Goal: Find specific page/section: Find specific page/section

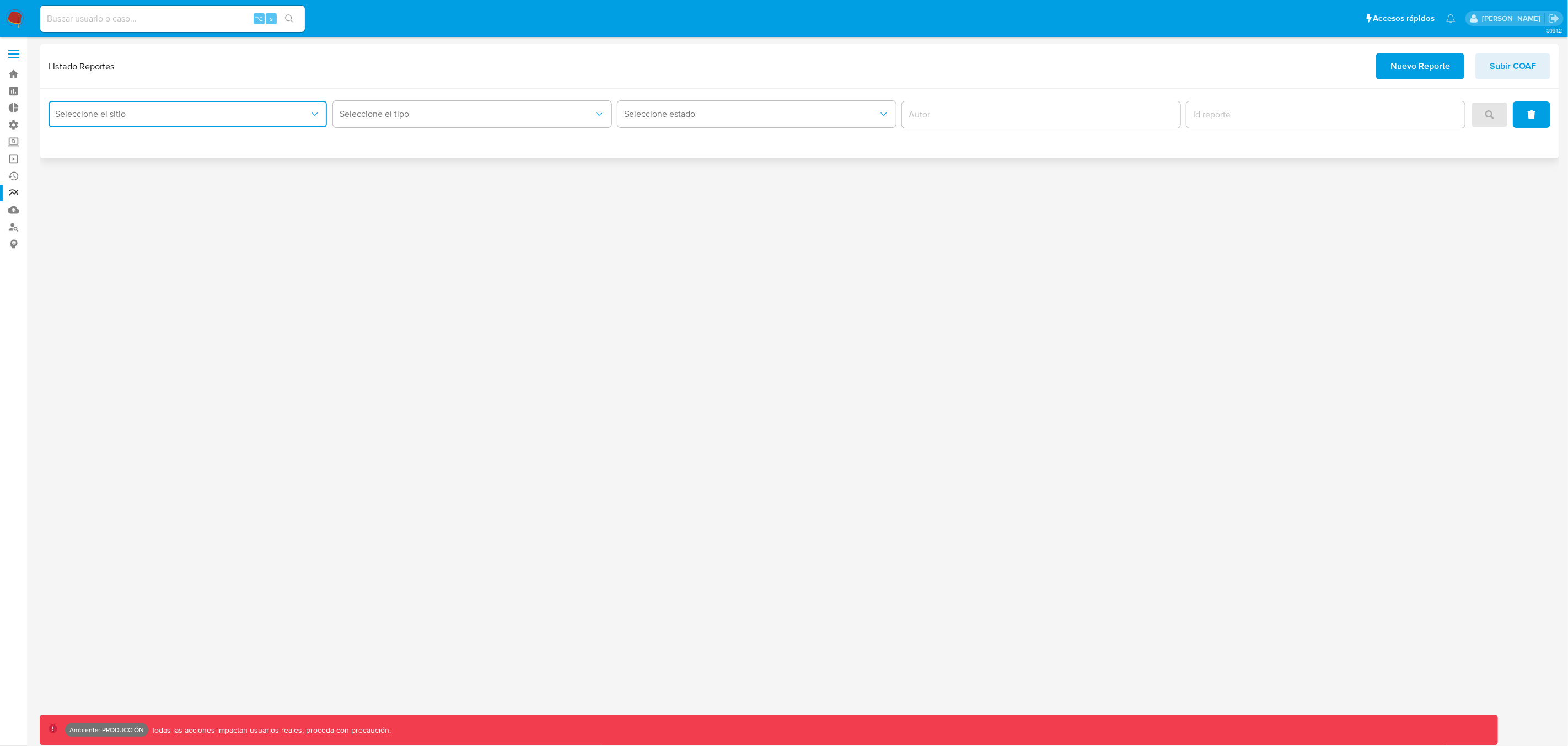
click at [156, 116] on span "Seleccione el sitio" at bounding box center [182, 114] width 254 height 11
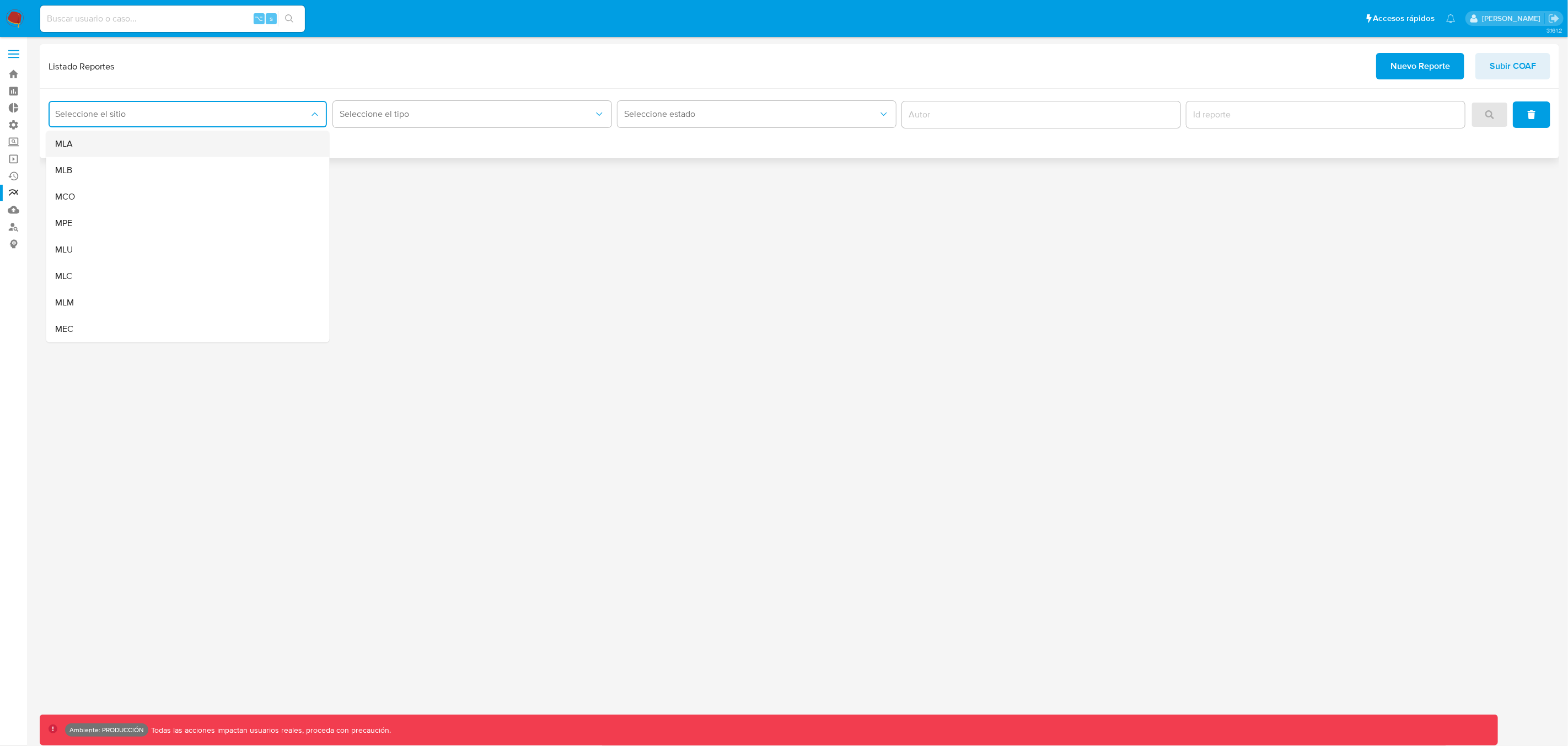
click at [96, 145] on div "MLA" at bounding box center [185, 144] width 259 height 27
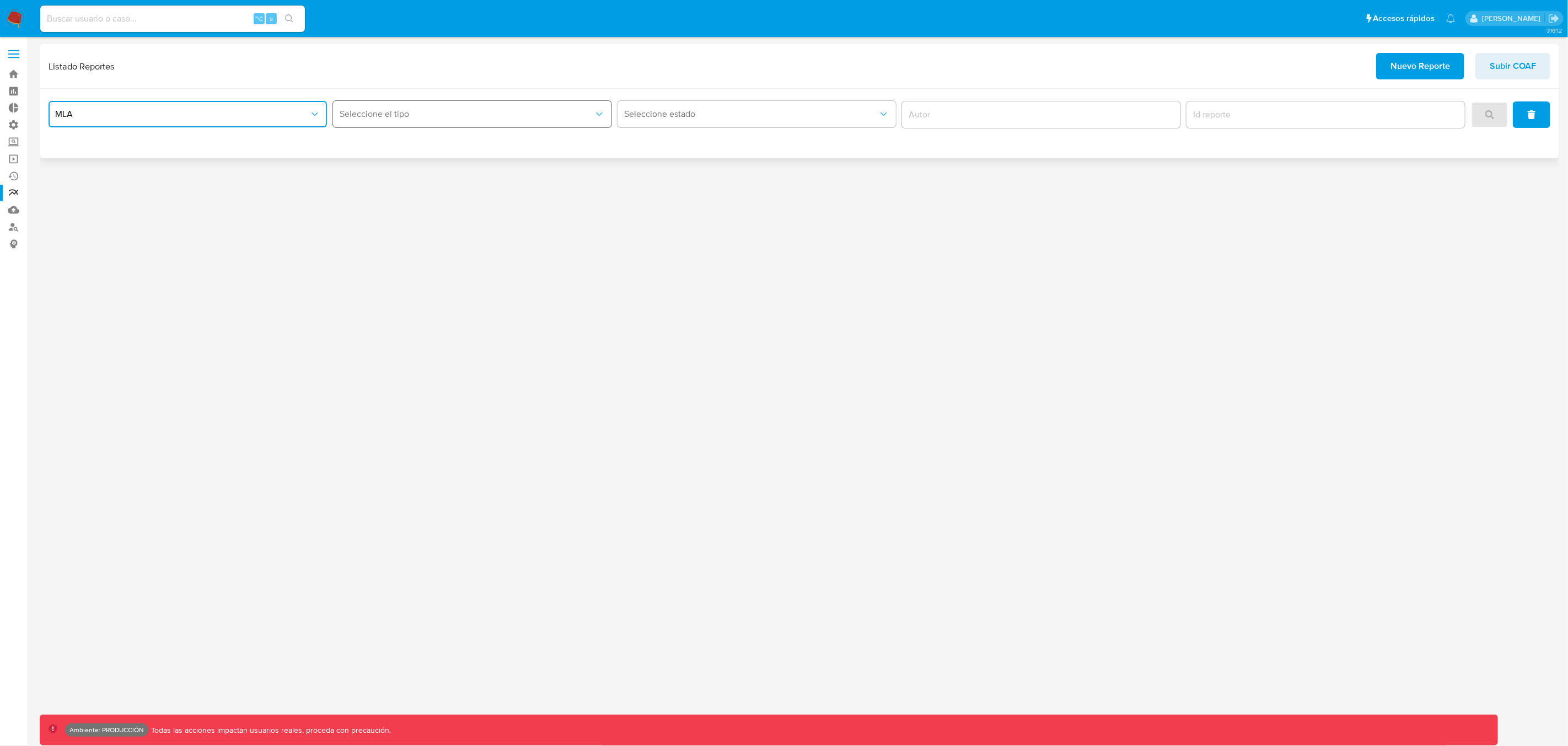
click at [387, 122] on button "Seleccione el tipo" at bounding box center [472, 114] width 279 height 27
click at [404, 177] on div "Inventario ROS MPI" at bounding box center [469, 171] width 259 height 27
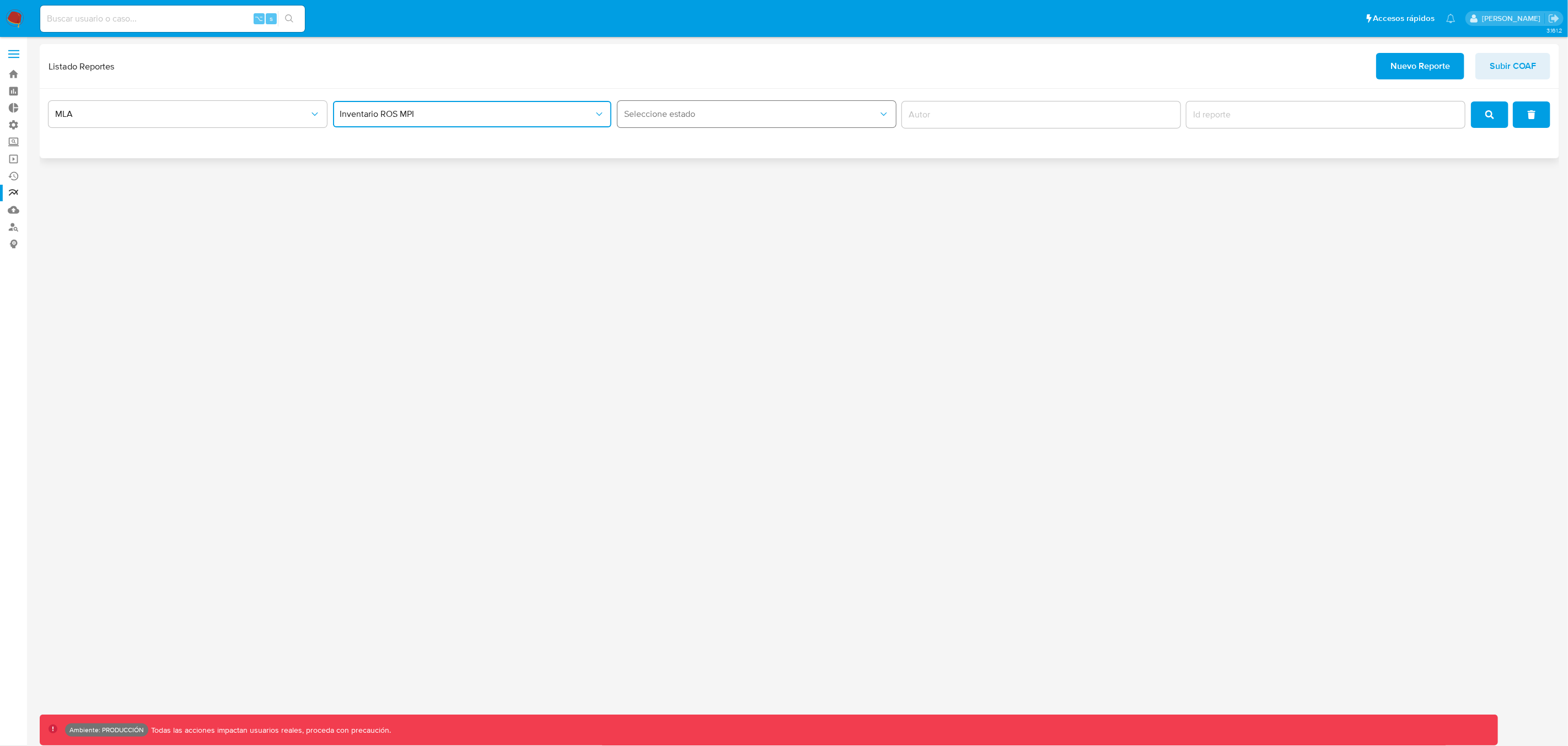
click at [748, 122] on button "Seleccione estado" at bounding box center [757, 114] width 279 height 27
click at [748, 122] on button "Seleccione estado" at bounding box center [757, 114] width 279 height 27
click at [1492, 114] on icon "search" at bounding box center [1490, 115] width 9 height 9
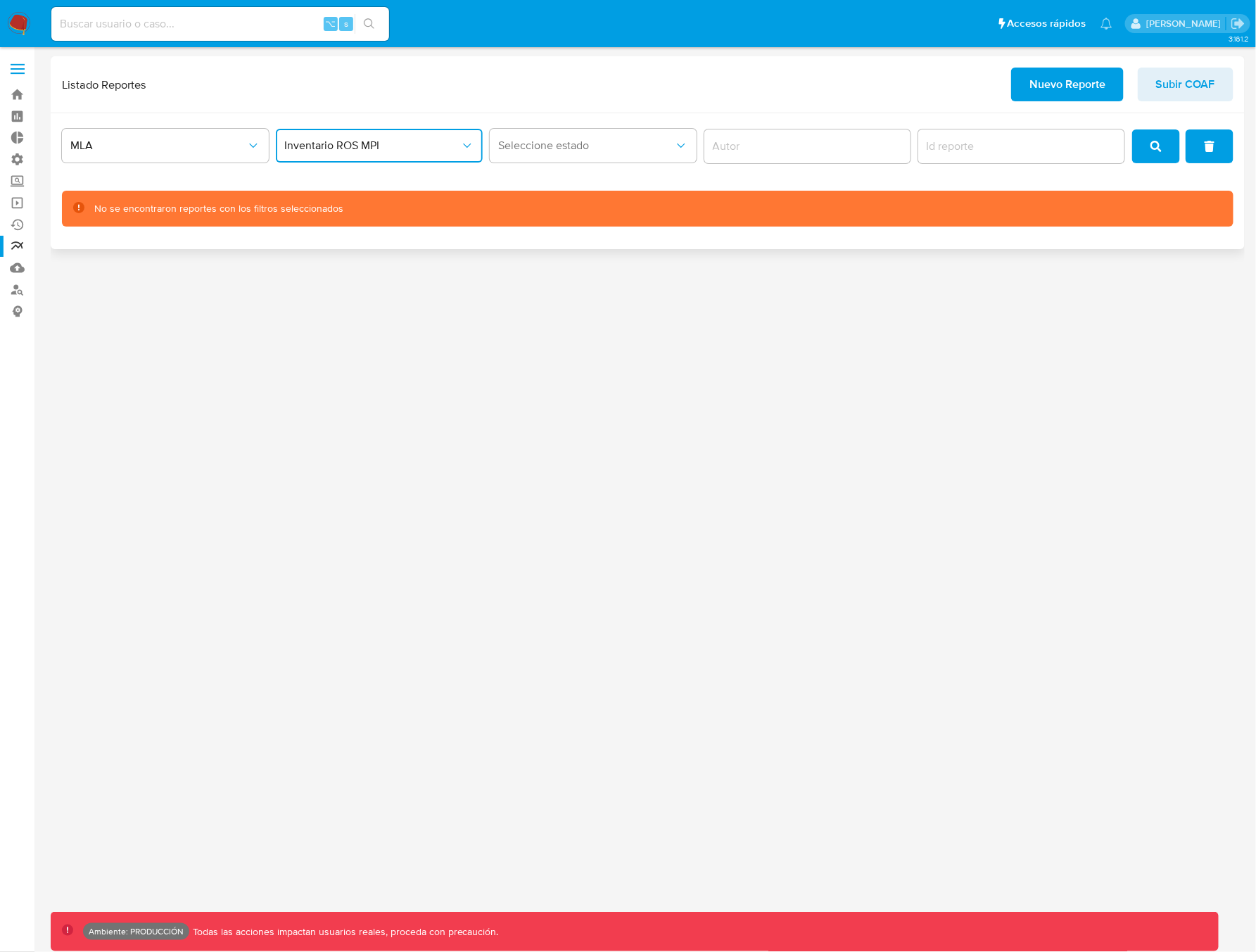
click at [395, 152] on span "Inventario ROS MPI" at bounding box center [372, 145] width 176 height 14
click at [361, 190] on div "Inventario ROS" at bounding box center [376, 184] width 182 height 34
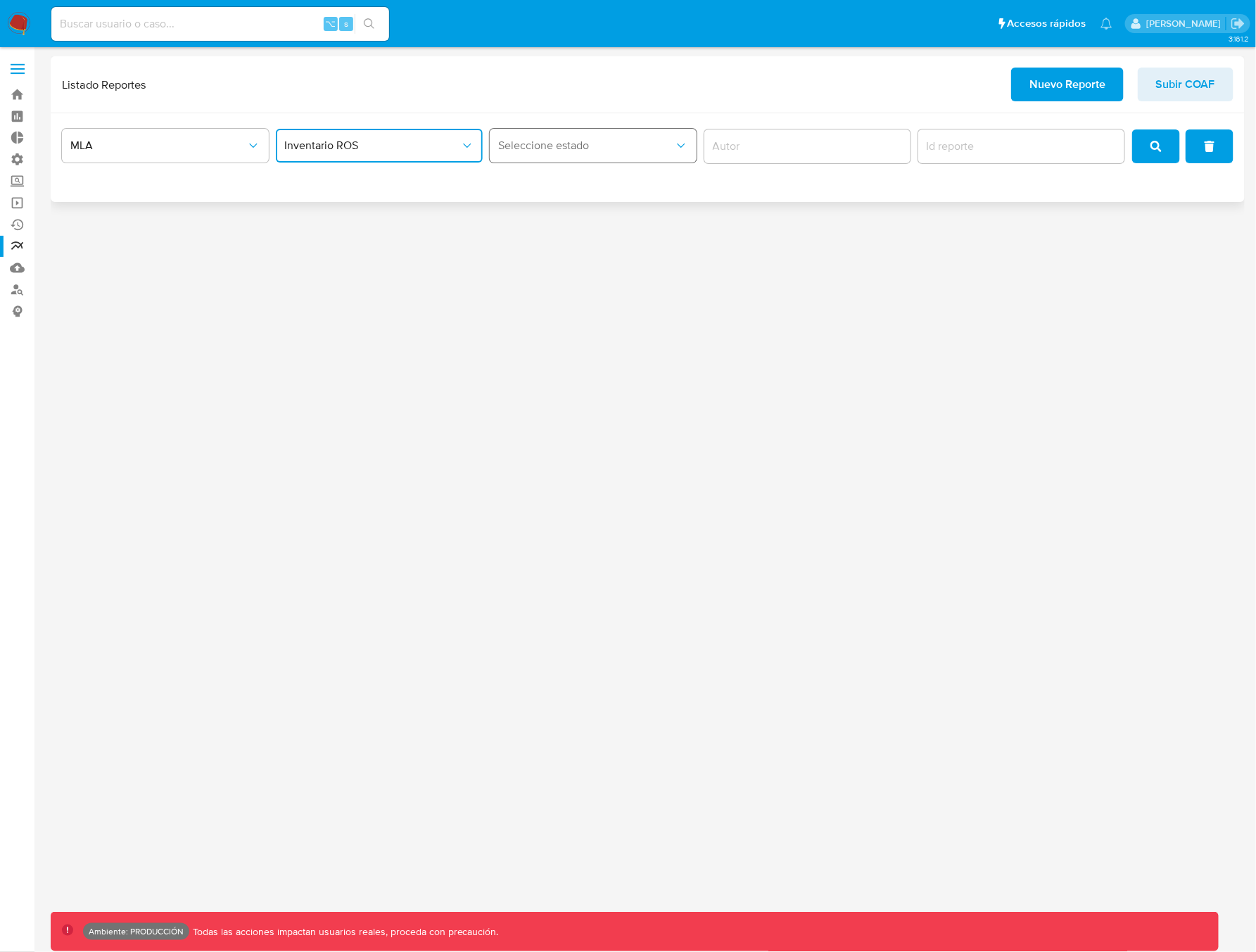
click at [542, 156] on button "Seleccione estado" at bounding box center [592, 146] width 207 height 34
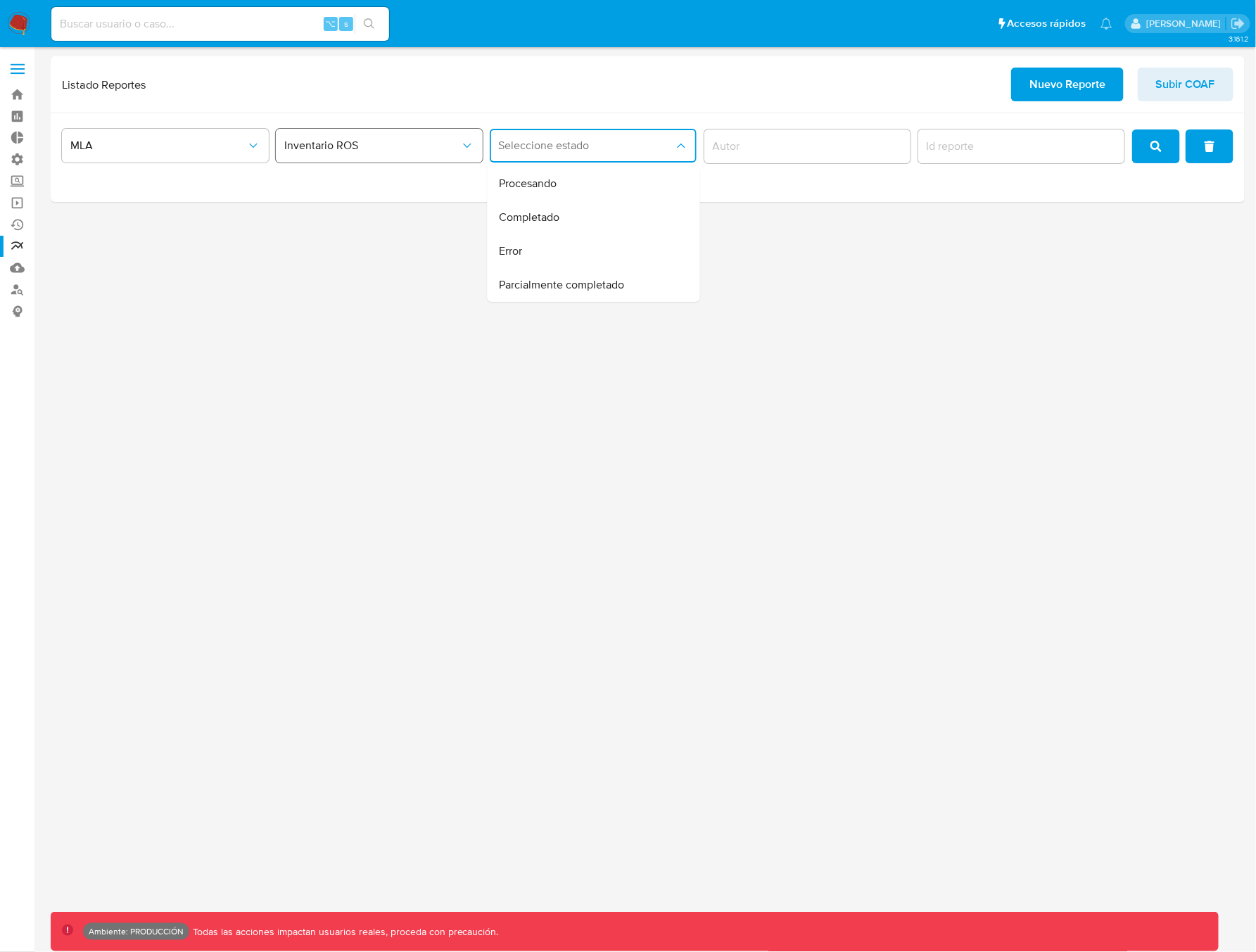
click at [371, 148] on span "Inventario ROS" at bounding box center [372, 145] width 176 height 14
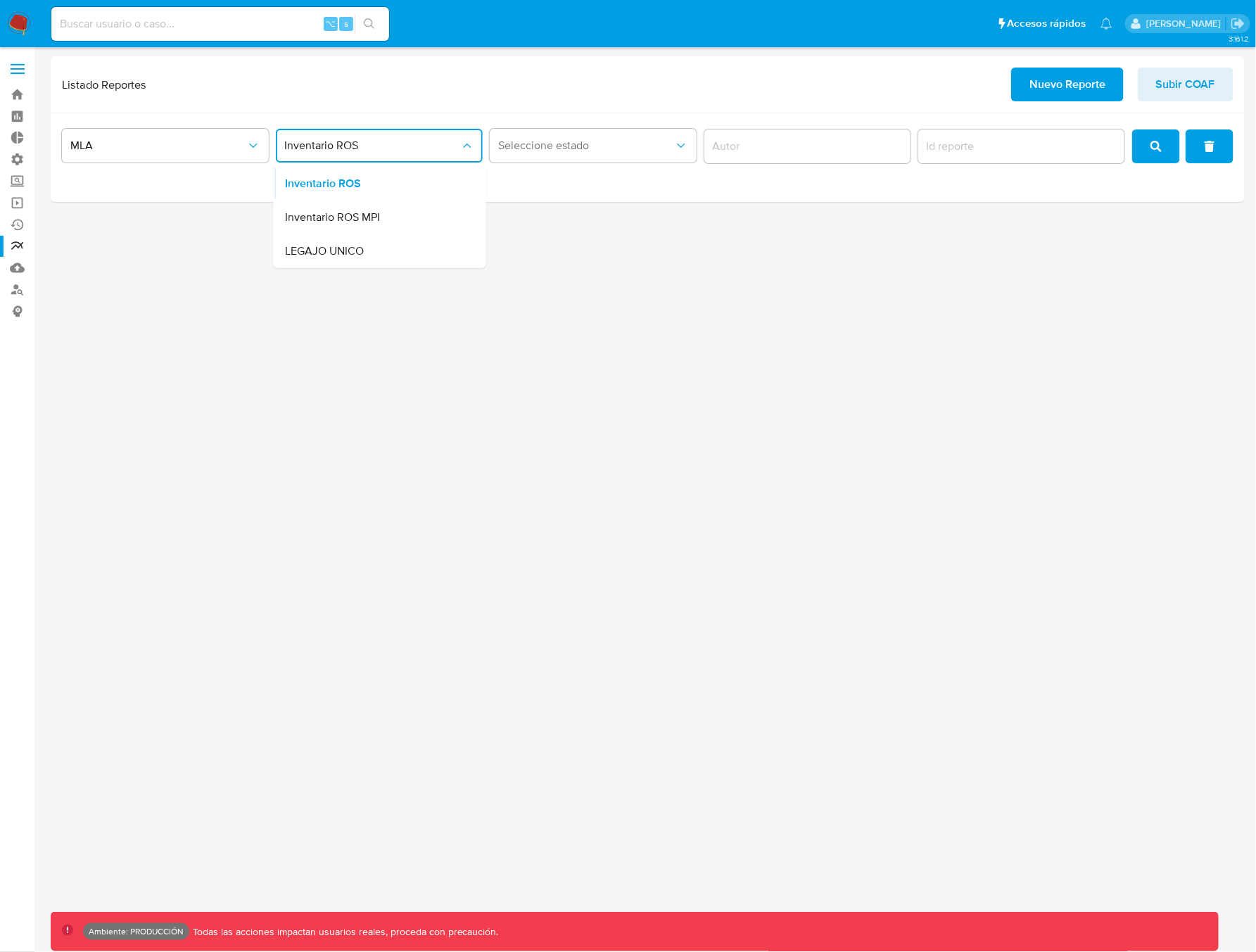
click at [361, 214] on span "Inventario ROS MPI" at bounding box center [332, 217] width 95 height 14
click at [631, 147] on span "Seleccione estado" at bounding box center [586, 145] width 176 height 14
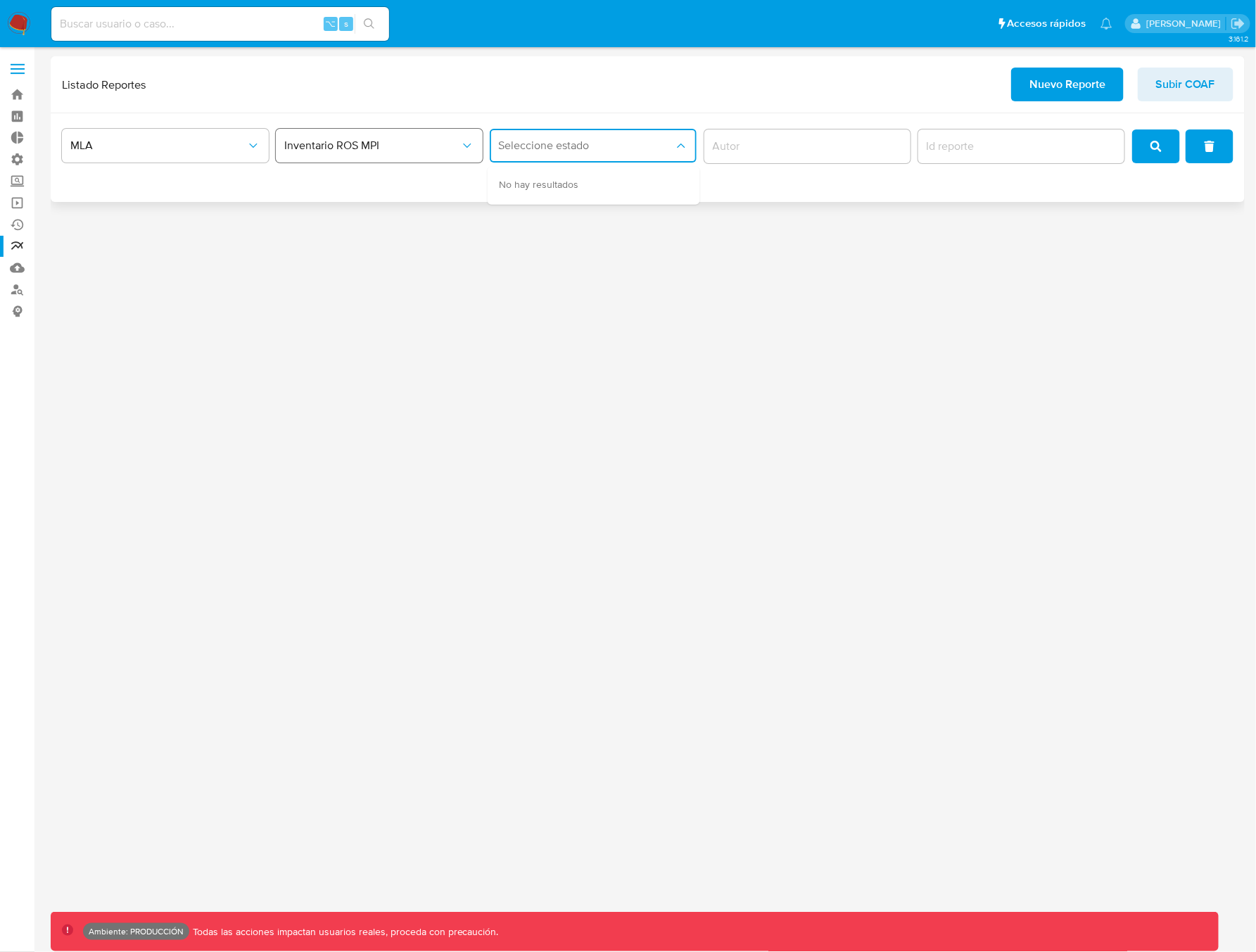
click at [400, 151] on span "Inventario ROS MPI" at bounding box center [372, 145] width 176 height 14
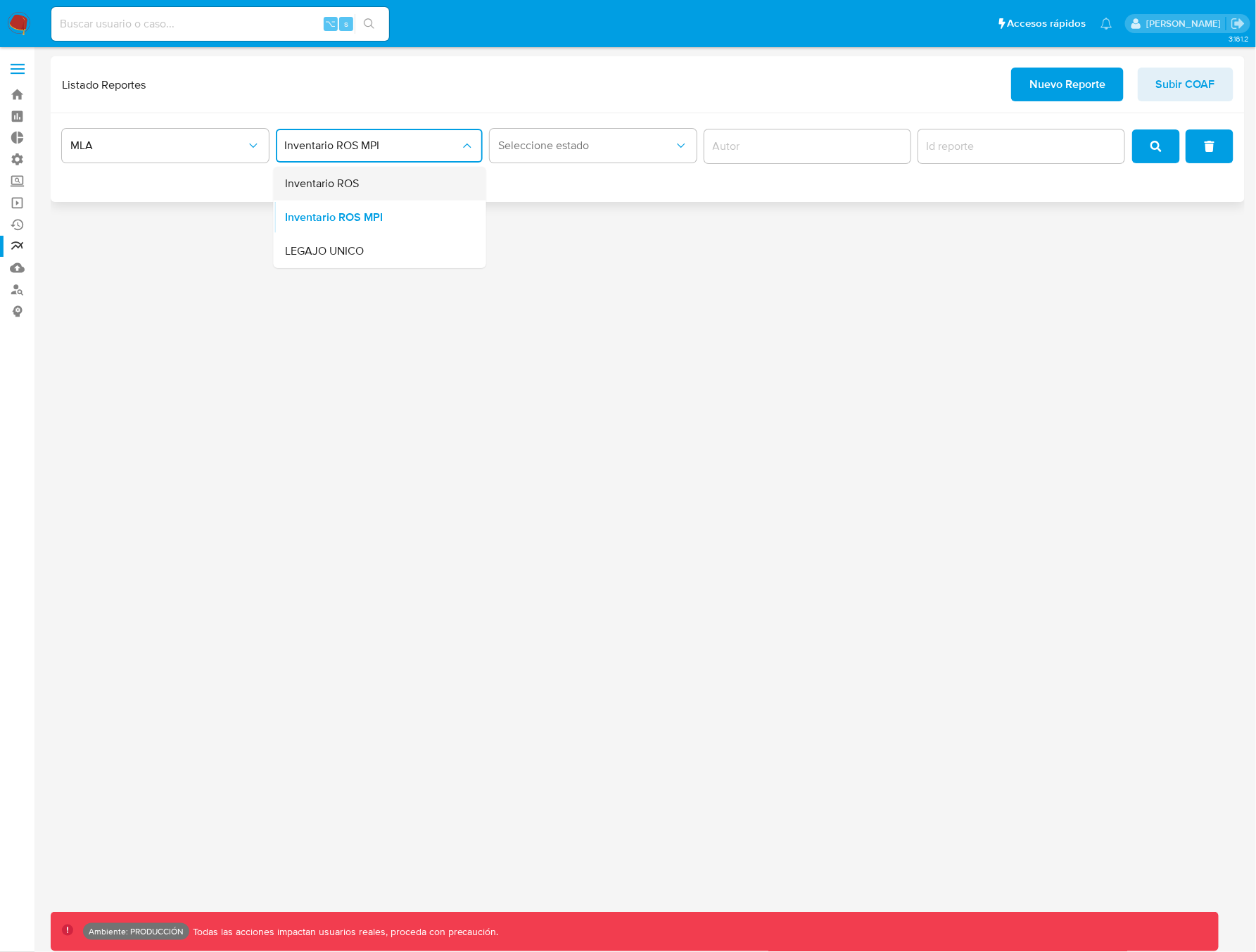
click at [376, 185] on div "Inventario ROS" at bounding box center [376, 184] width 182 height 34
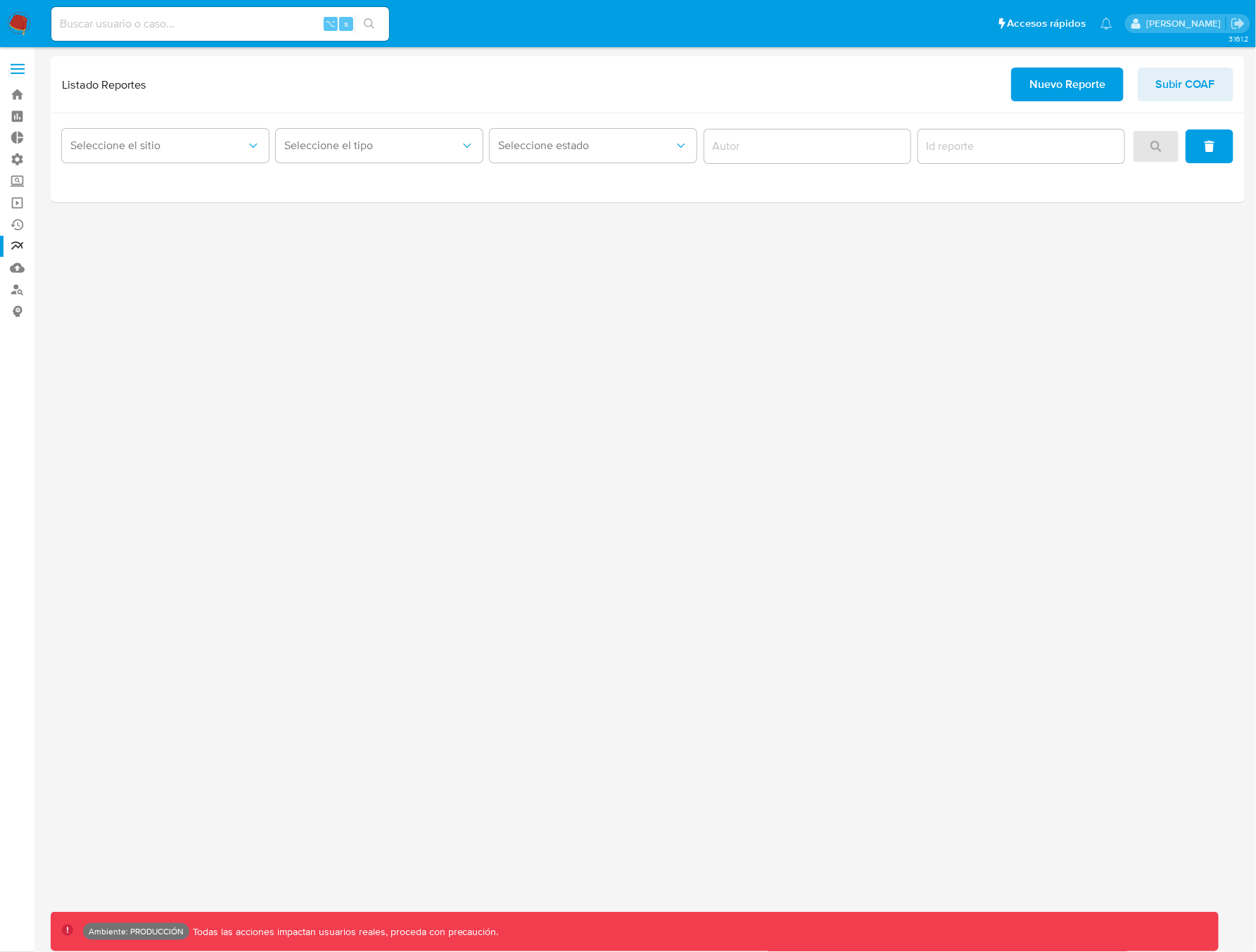
click at [1255, 322] on main "3.161.2 Ambiente: PRODUCCIÓN Todas las acciones impactan usuarios reales, proce…" at bounding box center [628, 476] width 1256 height 952
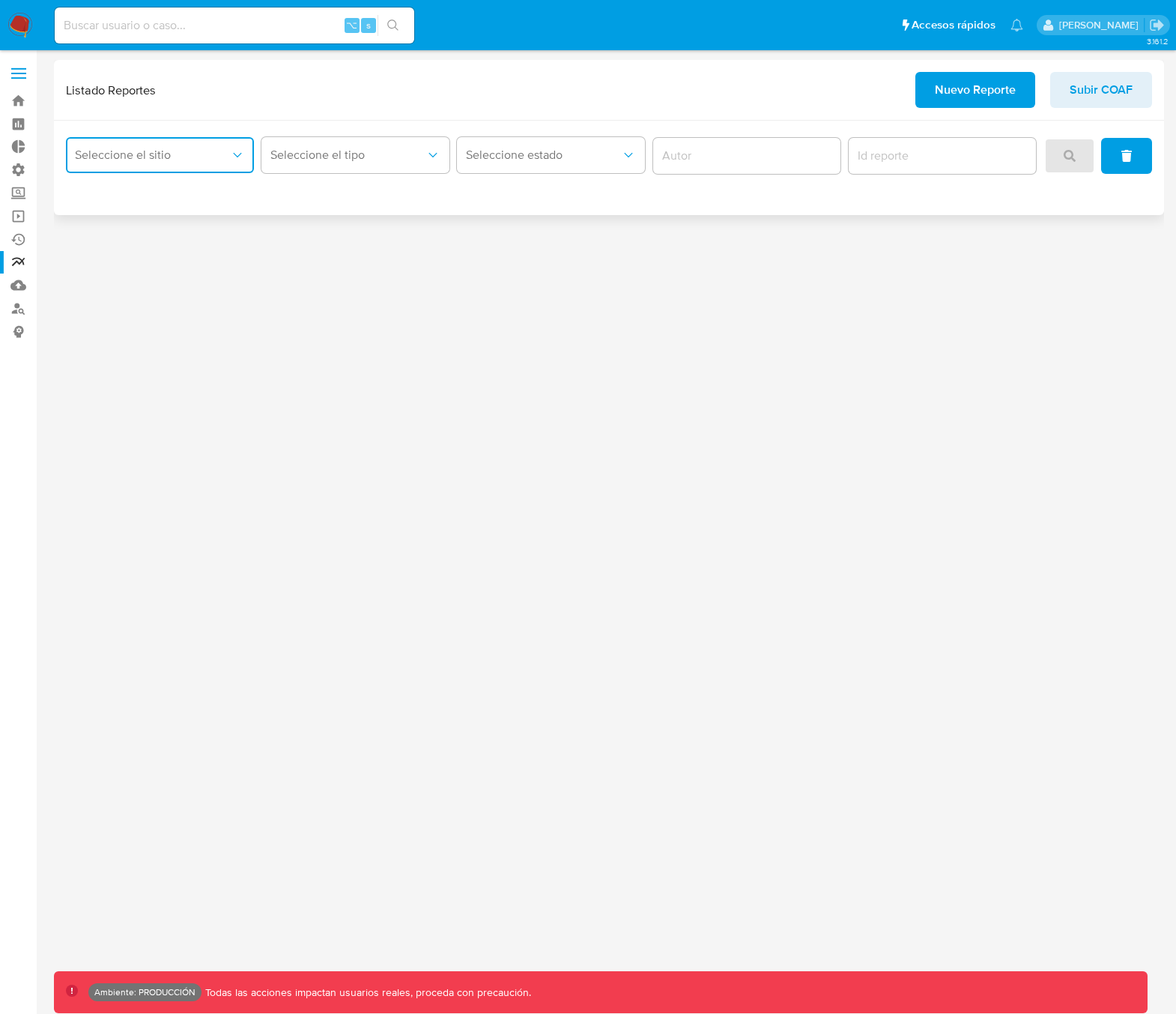
click at [126, 167] on button "Seleccione el sitio" at bounding box center [160, 155] width 188 height 36
